Goal: Information Seeking & Learning: Learn about a topic

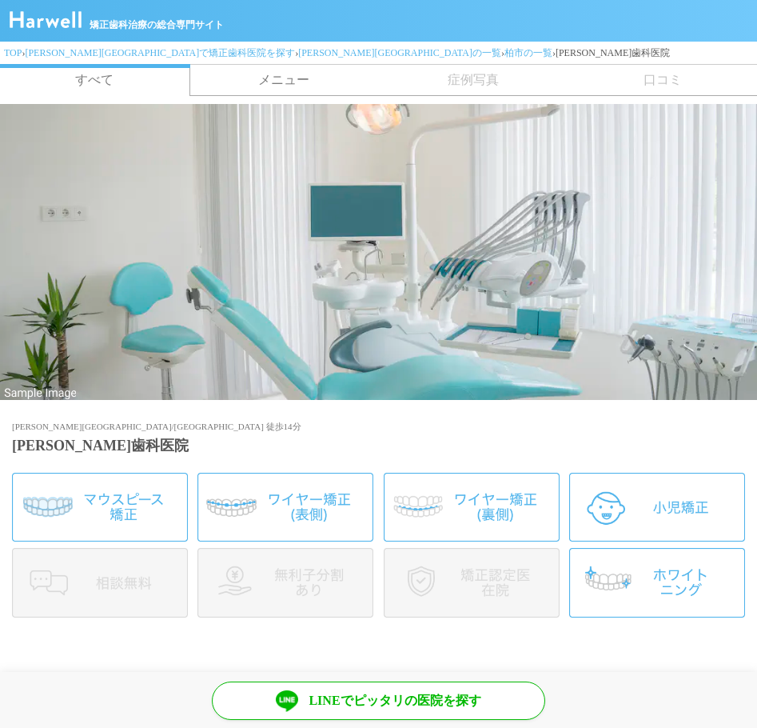
click at [273, 81] on link "メニュー" at bounding box center [285, 80] width 190 height 30
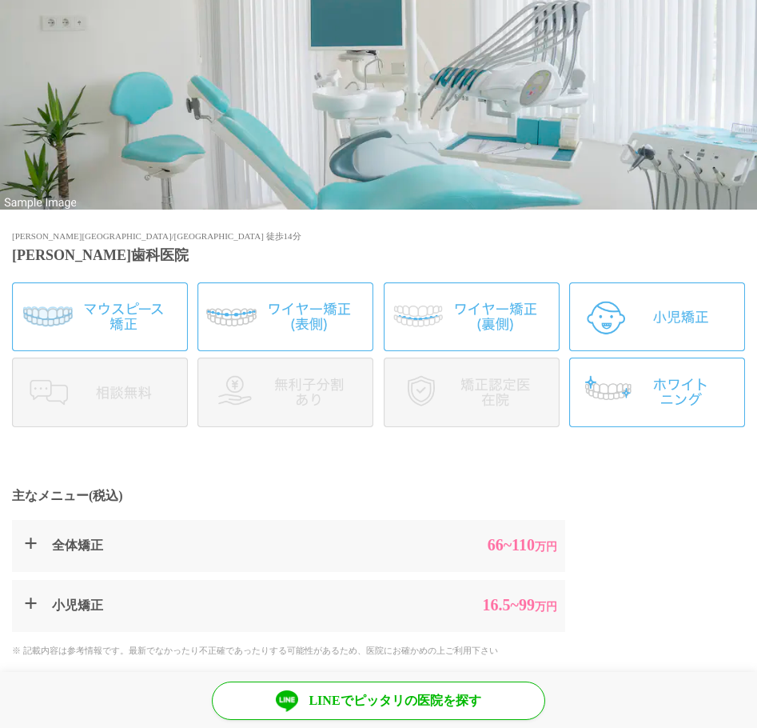
scroll to position [180, 0]
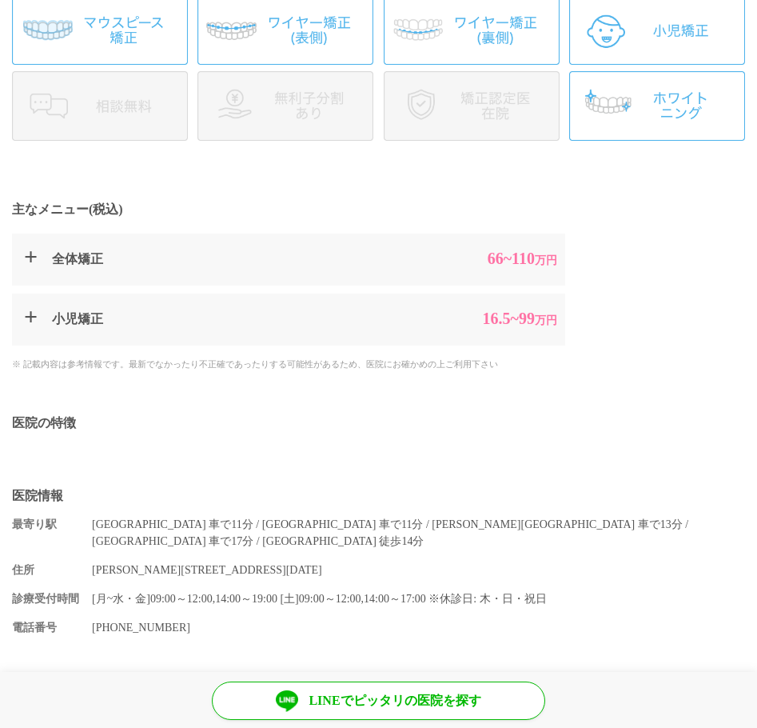
scroll to position [480, 0]
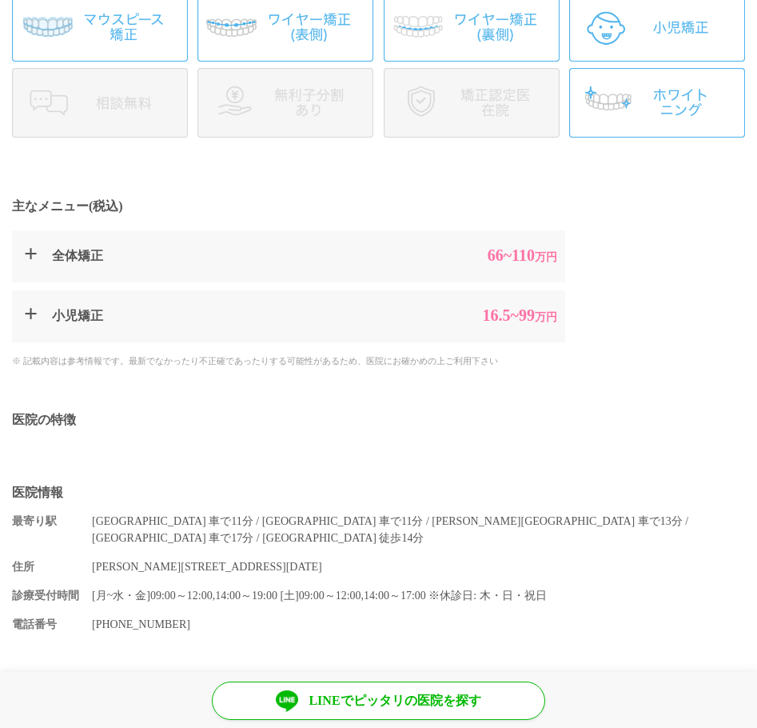
click at [67, 268] on summary "全体矯正 66 ~110 万円" at bounding box center [288, 256] width 553 height 52
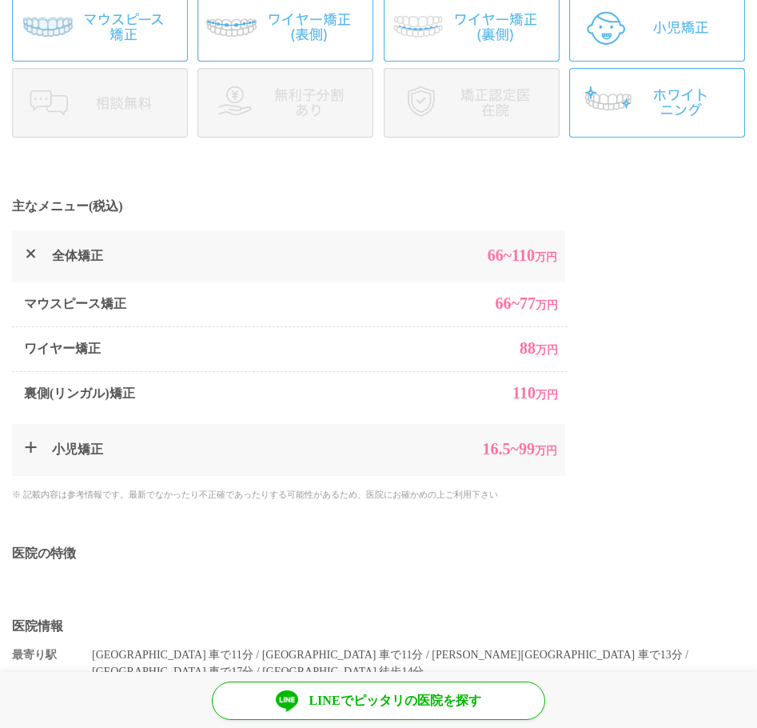
click at [136, 450] on dt "小児矯正" at bounding box center [236, 450] width 369 height 20
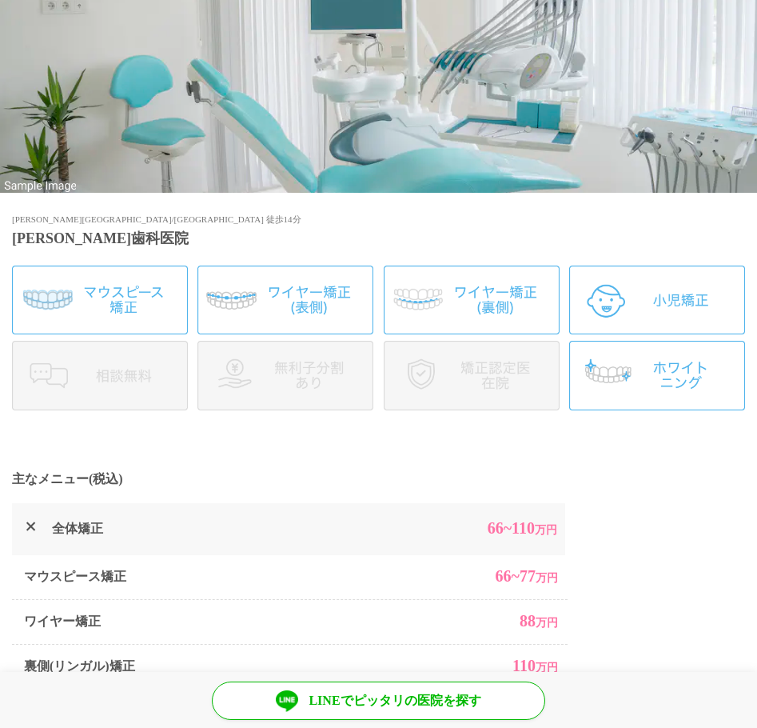
scroll to position [170, 0]
